Goal: Information Seeking & Learning: Learn about a topic

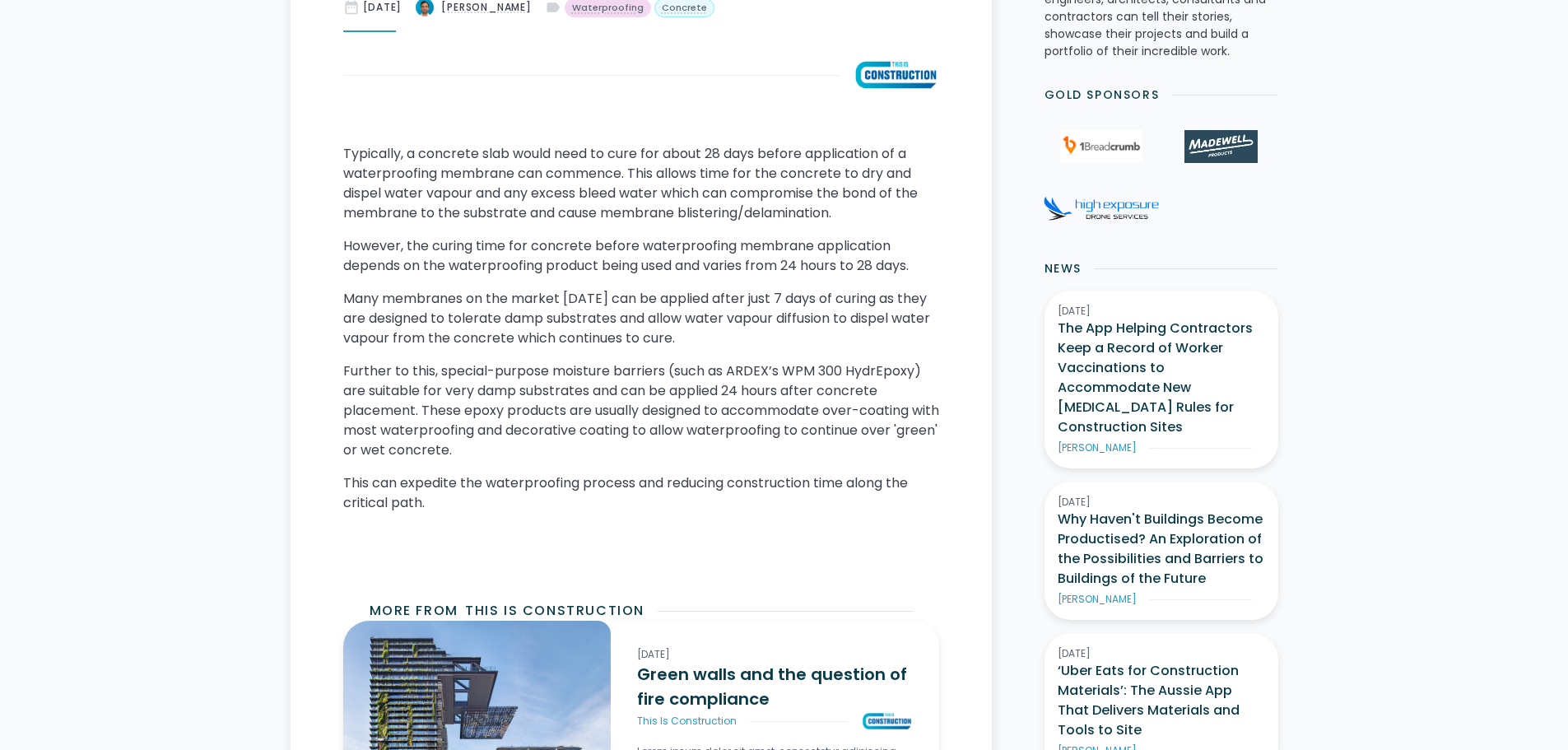
scroll to position [707, 0]
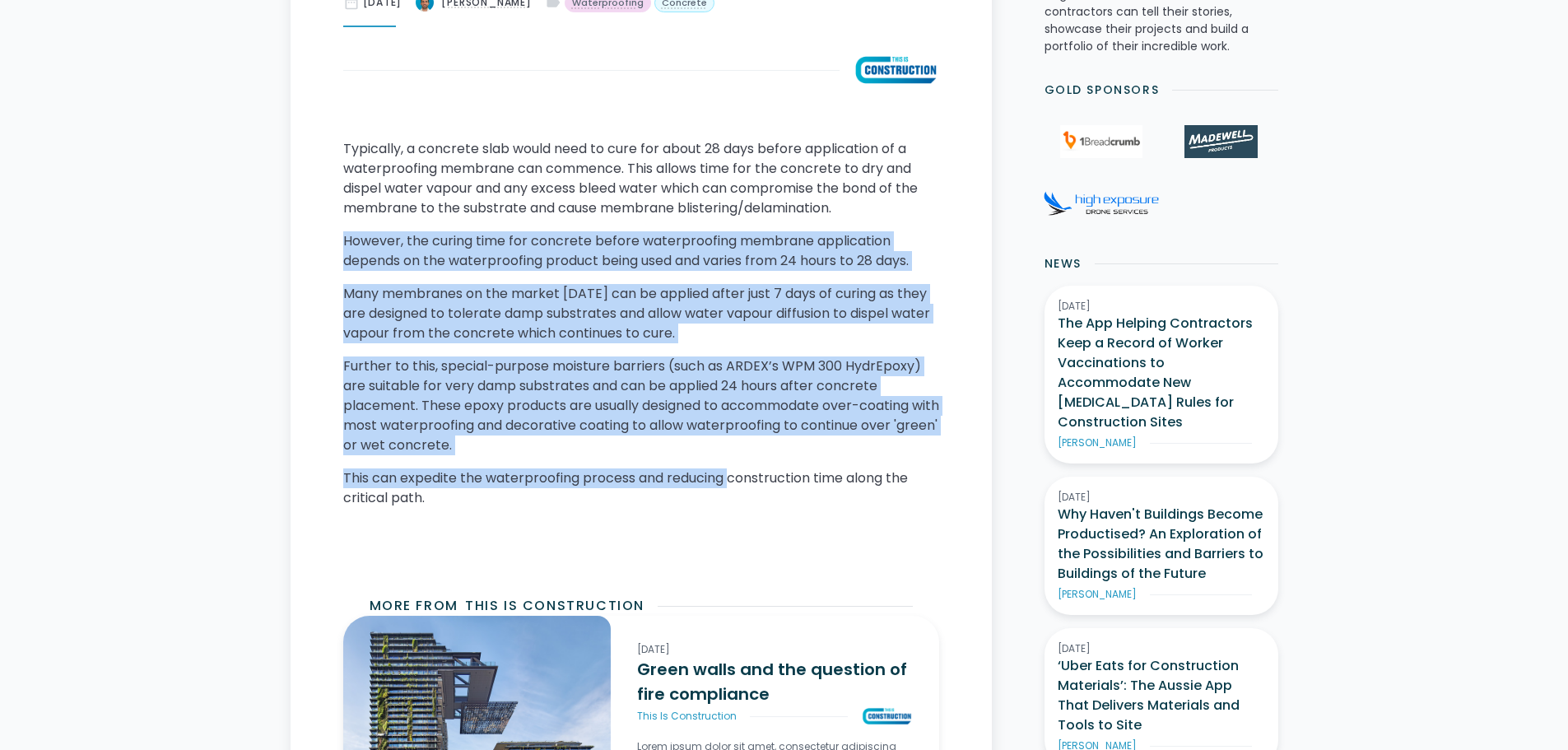
drag, startPoint x: 732, startPoint y: 469, endPoint x: 346, endPoint y: 236, distance: 450.9
click at [346, 236] on div "Typically, a concrete slab would need to cure for about 28 days before applicat…" at bounding box center [640, 346] width 596 height 415
click at [346, 236] on p "However, the curing time for concrete before waterproofing membrane application…" at bounding box center [640, 251] width 596 height 40
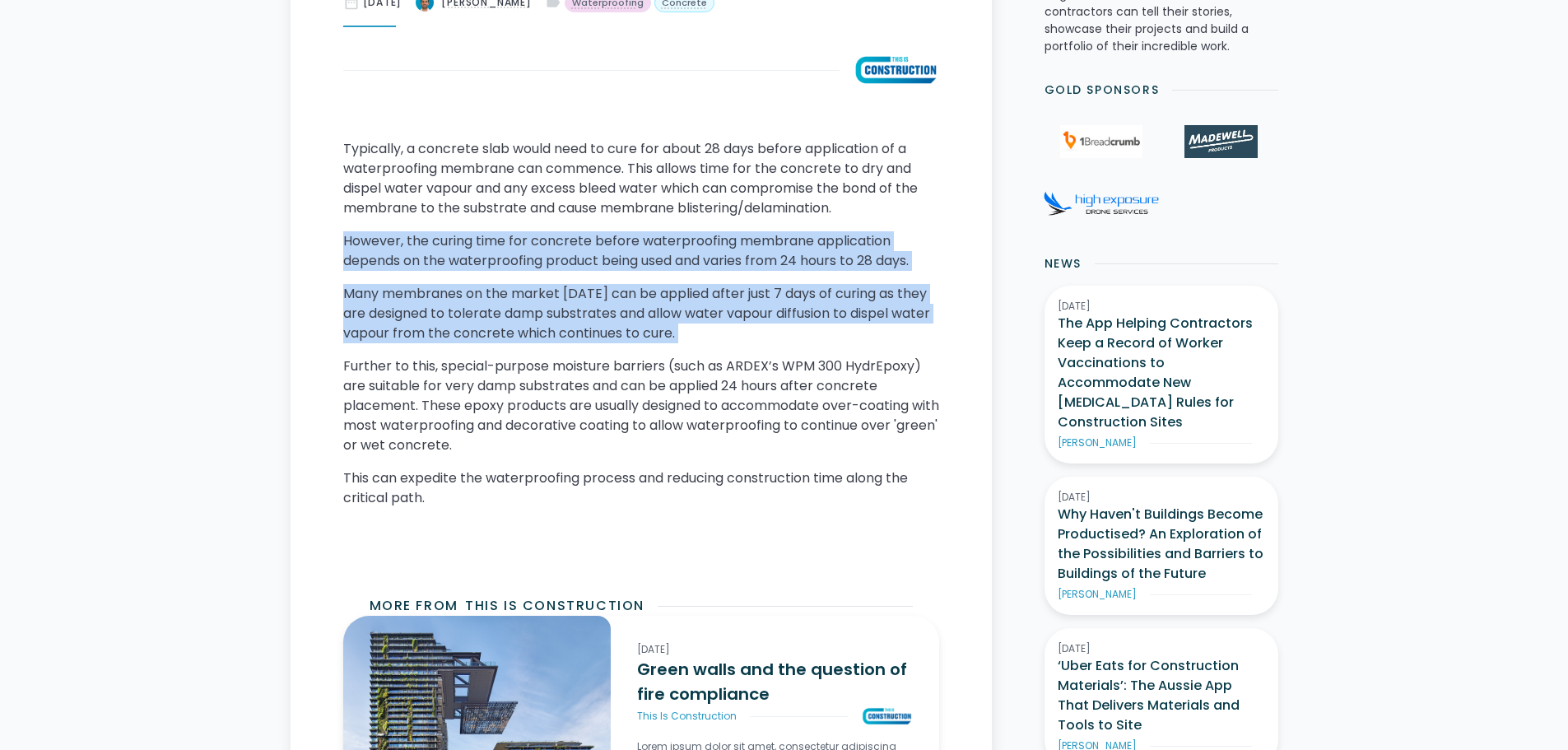
drag, startPoint x: 346, startPoint y: 236, endPoint x: 742, endPoint y: 336, distance: 408.4
click at [742, 336] on div "Typically, a concrete slab would need to cure for about 28 days before applicat…" at bounding box center [640, 346] width 596 height 415
click at [742, 336] on p "Many membranes on the market [DATE] can be applied after just 7 days of curing …" at bounding box center [640, 314] width 596 height 60
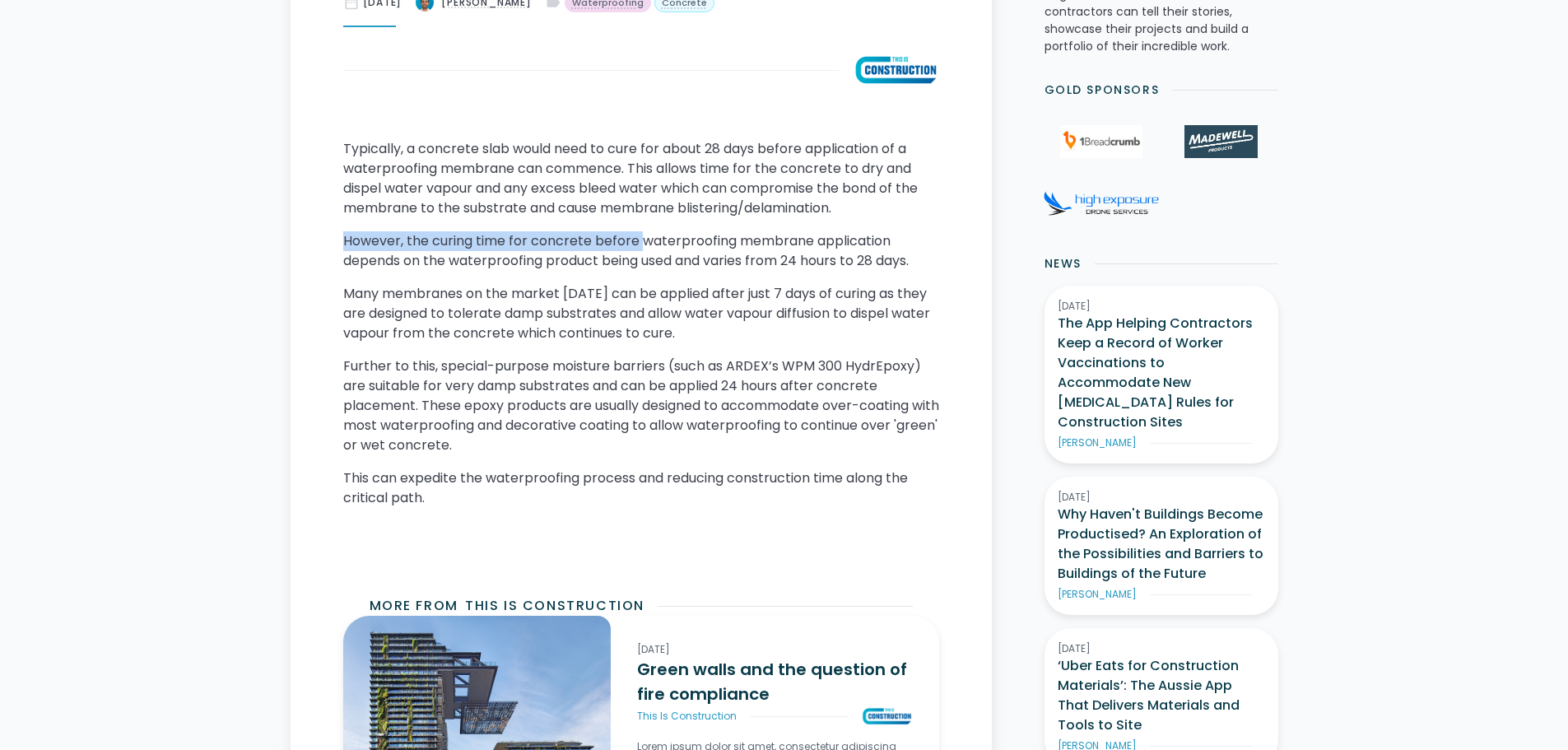
drag, startPoint x: 742, startPoint y: 336, endPoint x: 635, endPoint y: 224, distance: 154.9
click at [635, 224] on div "Typically, a concrete slab would need to cure for about 28 days before applicat…" at bounding box center [640, 346] width 596 height 415
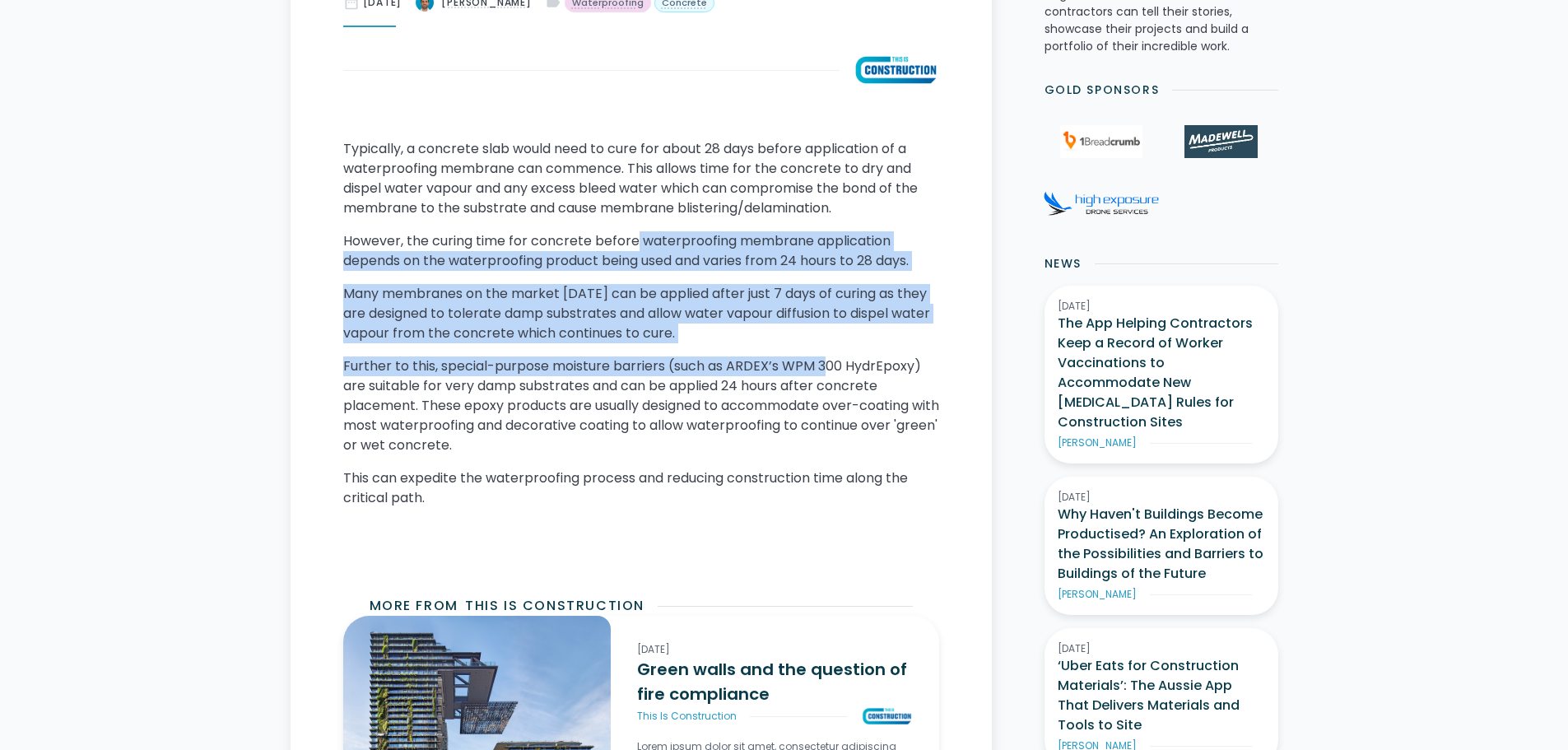
drag, startPoint x: 740, startPoint y: 305, endPoint x: 828, endPoint y: 355, distance: 101.2
click at [828, 355] on div "Typically, a concrete slab would need to cure for about 28 days before applicat…" at bounding box center [640, 346] width 596 height 415
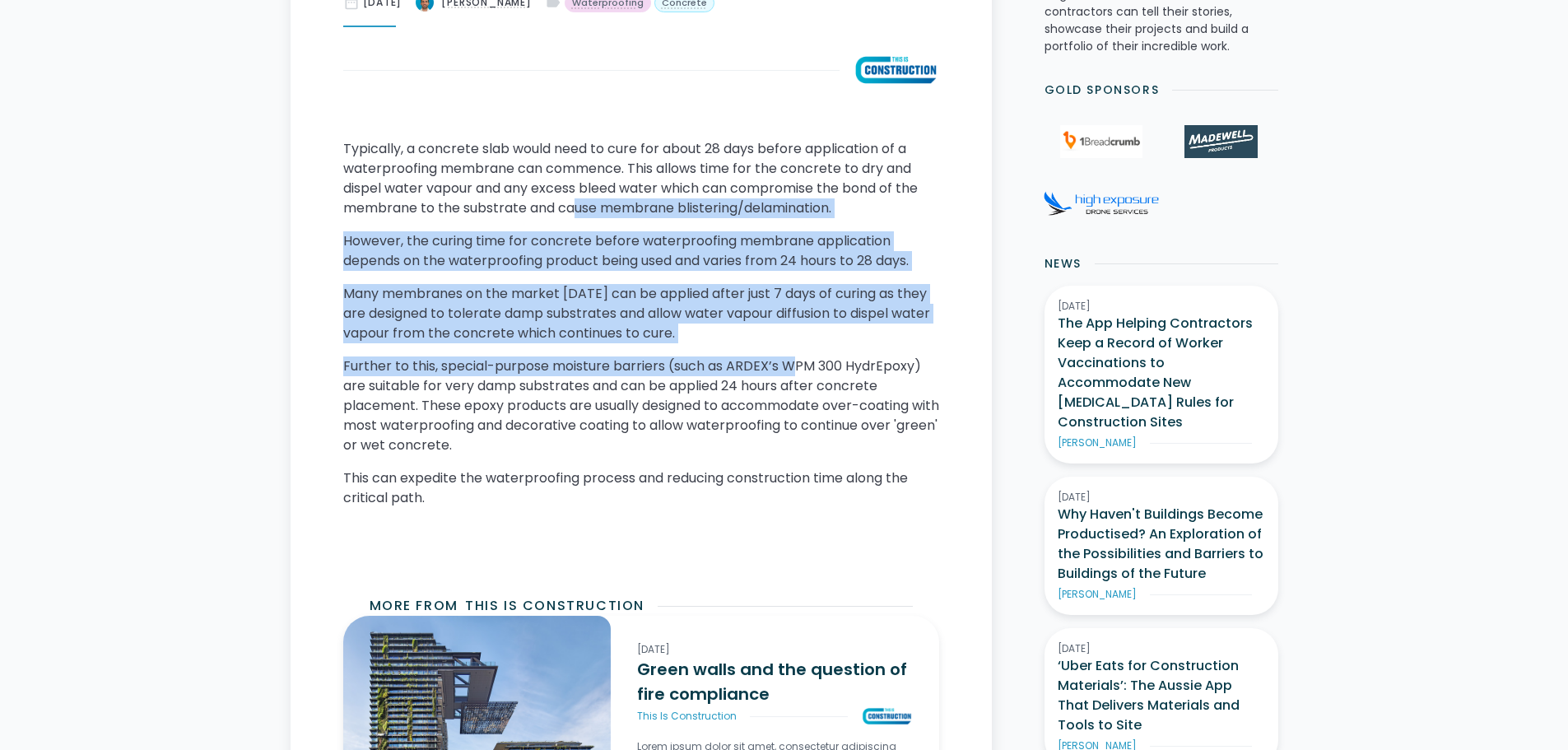
drag, startPoint x: 707, startPoint y: 304, endPoint x: 573, endPoint y: 199, distance: 170.2
click at [573, 199] on div "Typically, a concrete slab would need to cure for about 28 days before applicat…" at bounding box center [640, 346] width 596 height 415
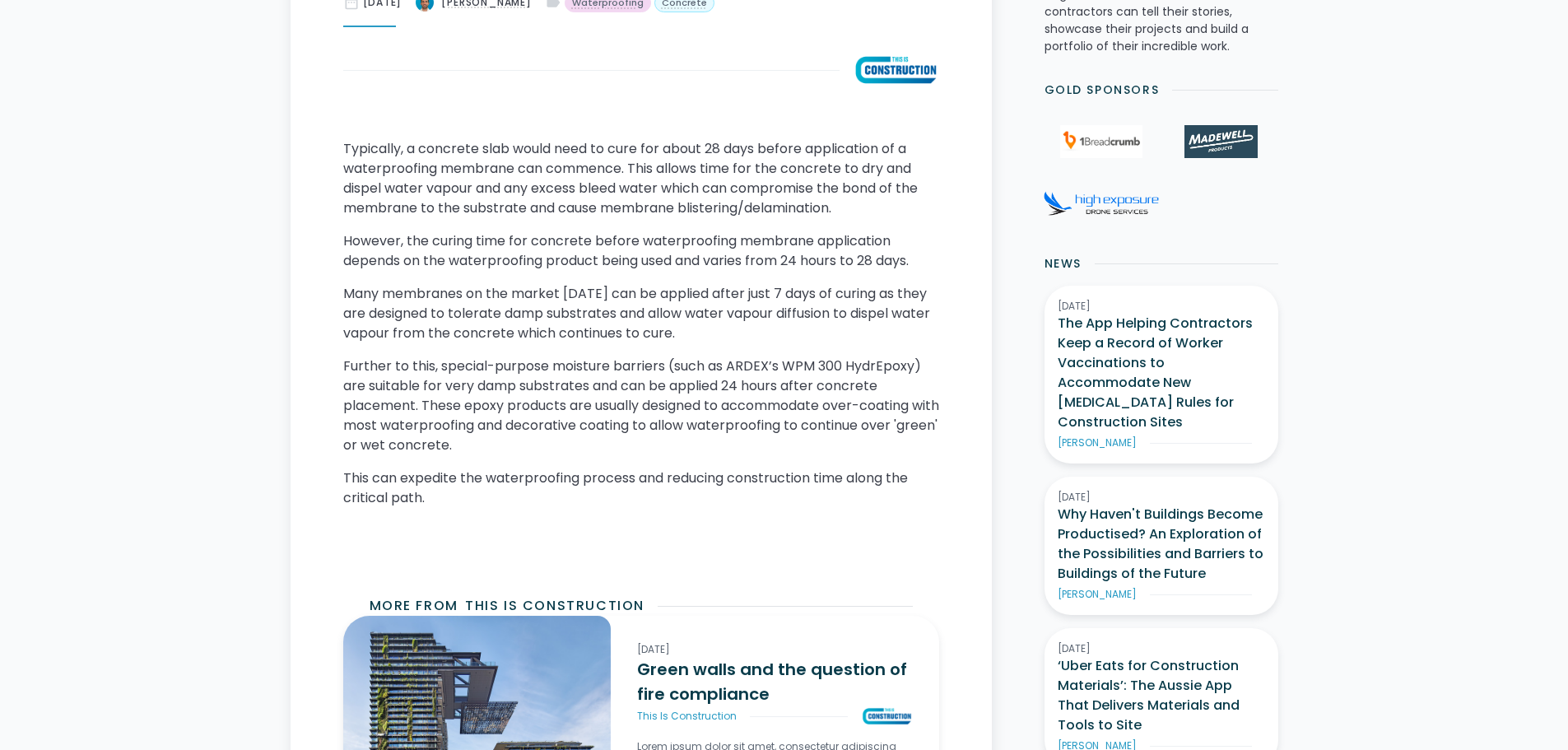
click at [566, 202] on p "Typically, a concrete slab would need to cure for about 28 days before applicat…" at bounding box center [640, 179] width 596 height 79
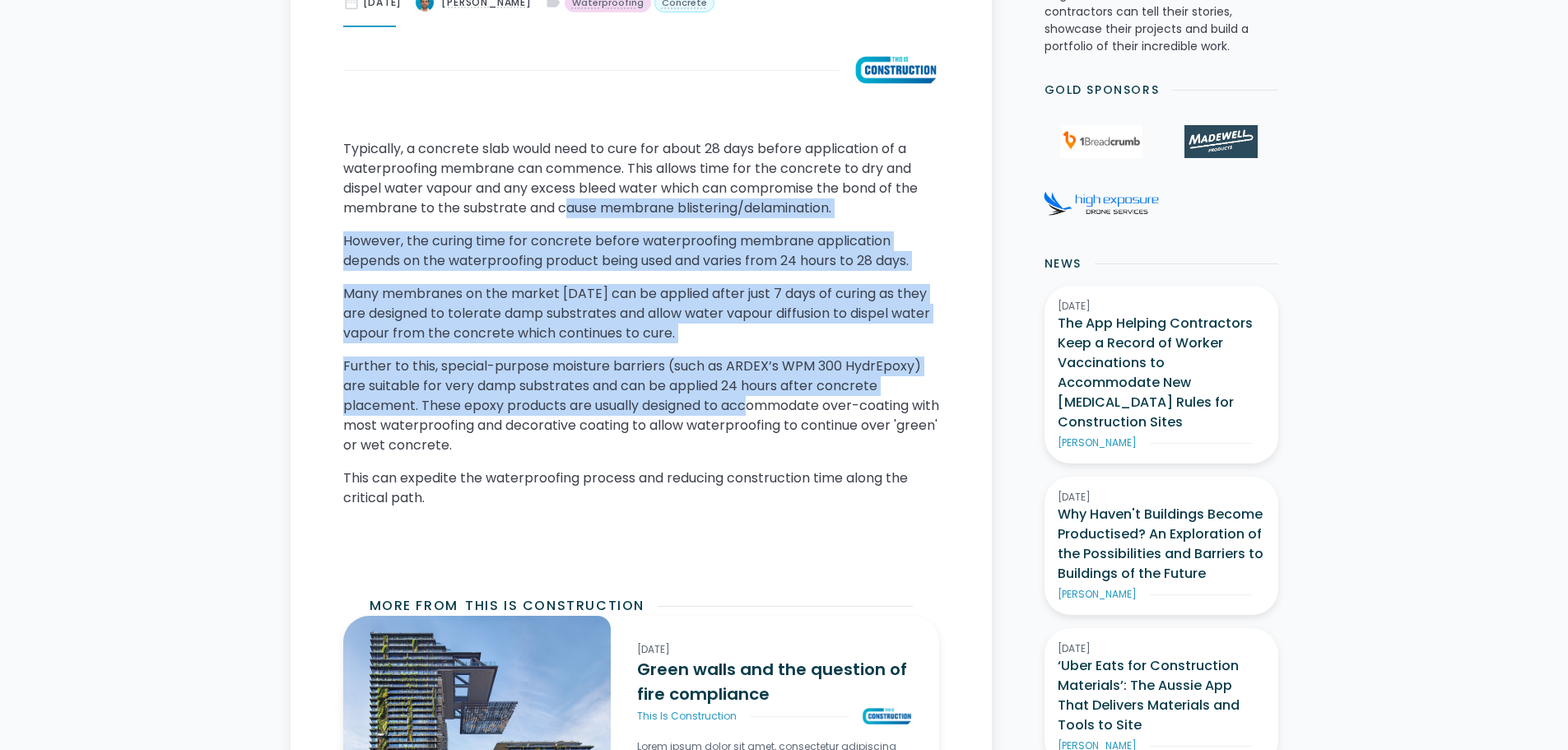
drag, startPoint x: 573, startPoint y: 224, endPoint x: 753, endPoint y: 400, distance: 251.7
click at [753, 400] on div "Typically, a concrete slab would need to cure for about 28 days before applicat…" at bounding box center [640, 346] width 596 height 415
click at [753, 400] on p "Further to this, special-purpose moisture barriers (such as ARDEX’s WPM 300 Hyd…" at bounding box center [640, 405] width 596 height 99
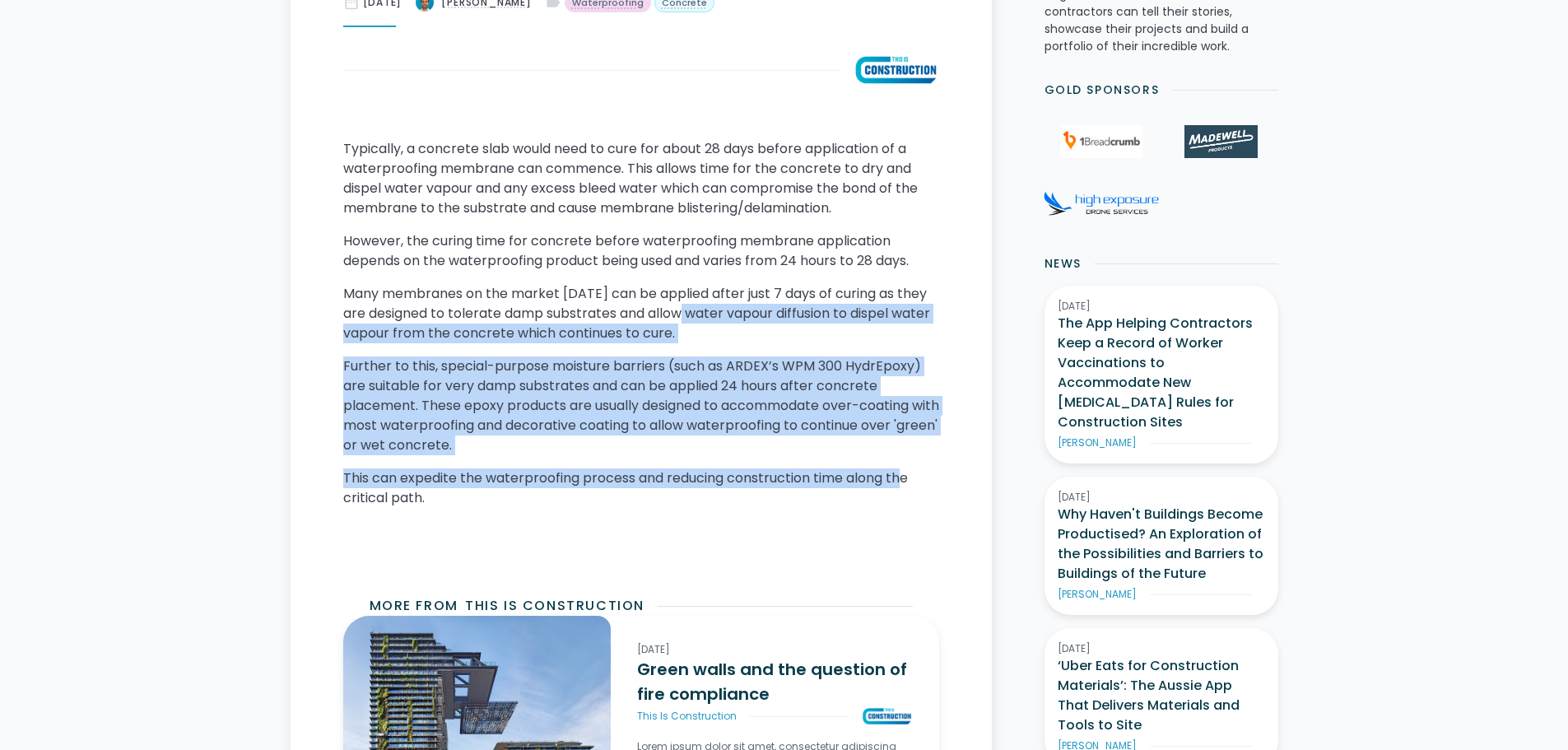
drag, startPoint x: 877, startPoint y: 465, endPoint x: 678, endPoint y: 311, distance: 251.6
click at [679, 311] on div "Typically, a concrete slab would need to cure for about 28 days before applicat…" at bounding box center [640, 346] width 596 height 415
click at [678, 311] on p "Many membranes on the market [DATE] can be applied after just 7 days of curing …" at bounding box center [640, 314] width 596 height 60
drag, startPoint x: 678, startPoint y: 311, endPoint x: 758, endPoint y: 477, distance: 184.3
click at [758, 477] on div "Typically, a concrete slab would need to cure for about 28 days before applicat…" at bounding box center [640, 346] width 596 height 415
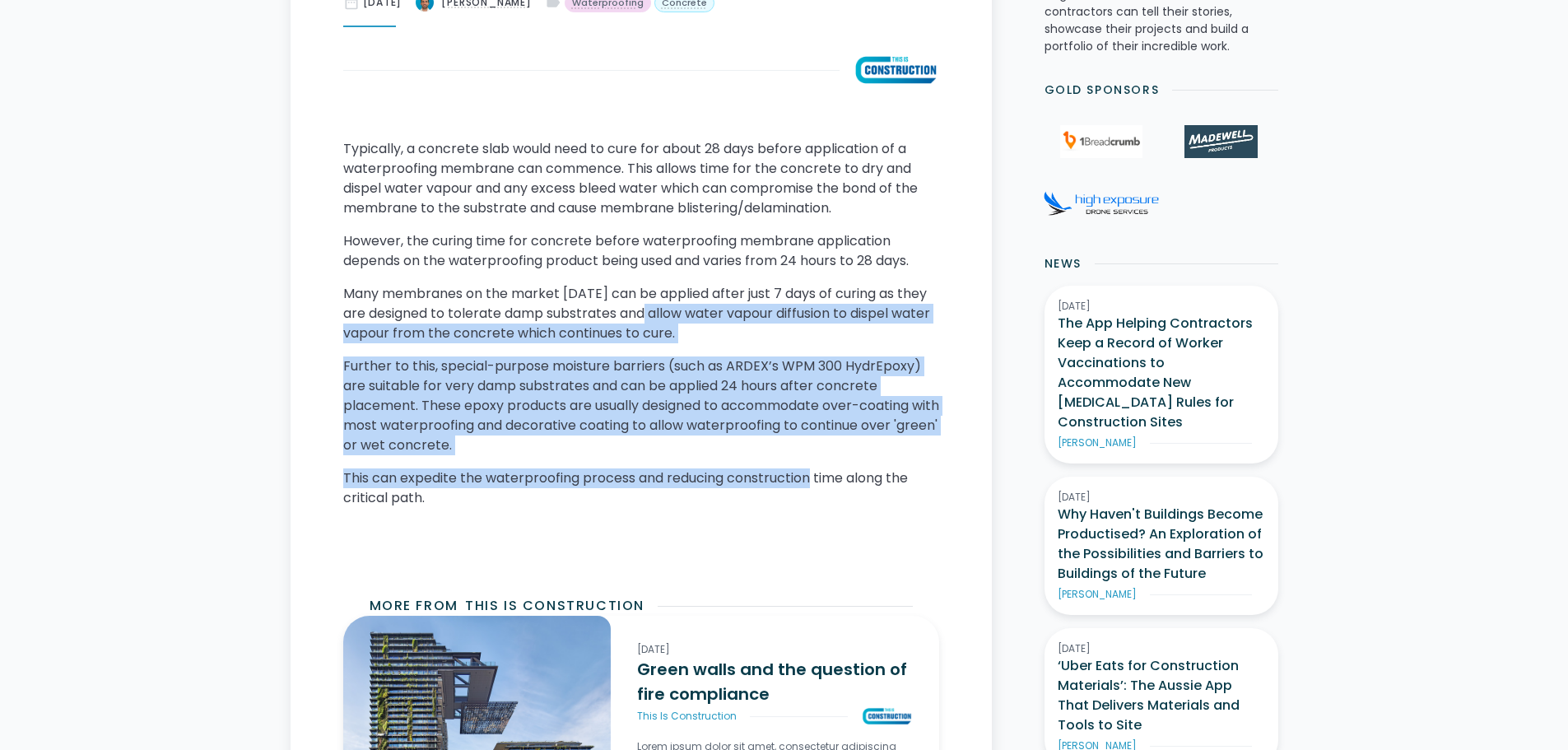
click at [758, 477] on p "This can expedite the waterproofing process and reducing construction time alon…" at bounding box center [640, 488] width 596 height 40
